Goal: Register for event/course

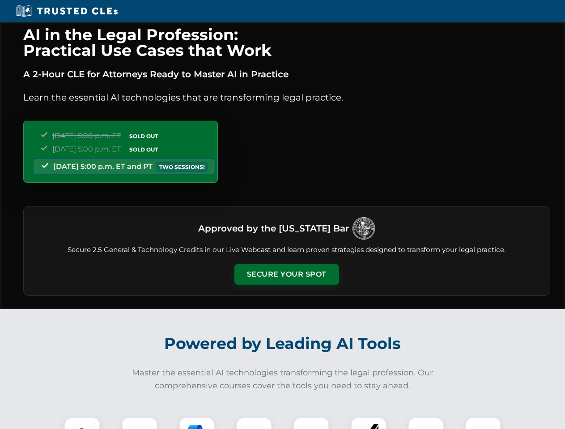
click at [286, 274] on button "Secure Your Spot" at bounding box center [286, 274] width 105 height 21
click at [82, 423] on img at bounding box center [82, 435] width 26 height 26
click at [139, 423] on div at bounding box center [140, 435] width 36 height 36
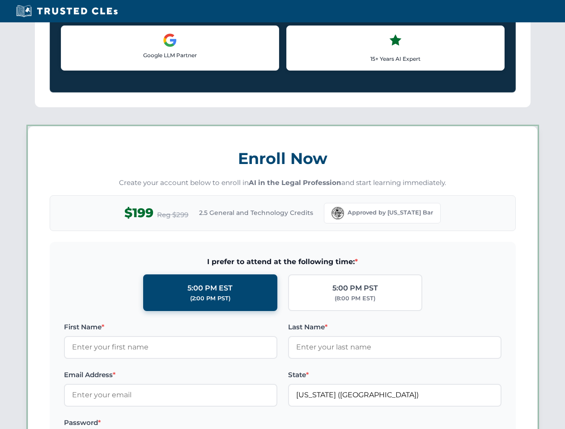
click at [254, 423] on label "Password *" at bounding box center [170, 422] width 213 height 11
